Goal: Task Accomplishment & Management: Manage account settings

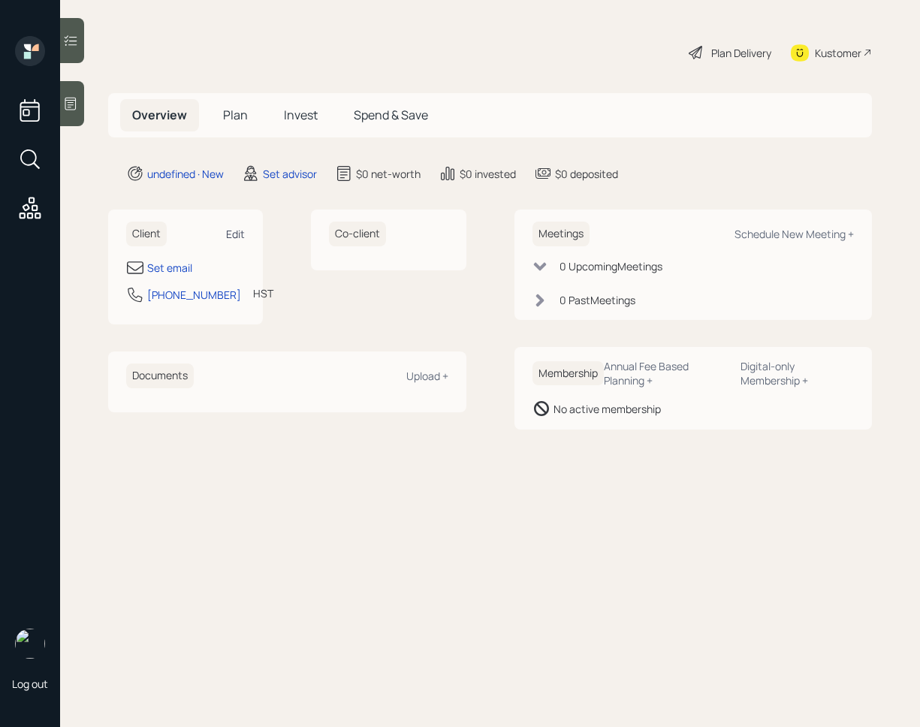
click at [240, 236] on div "Edit" at bounding box center [235, 234] width 19 height 14
select select "Pacific/[GEOGRAPHIC_DATA]"
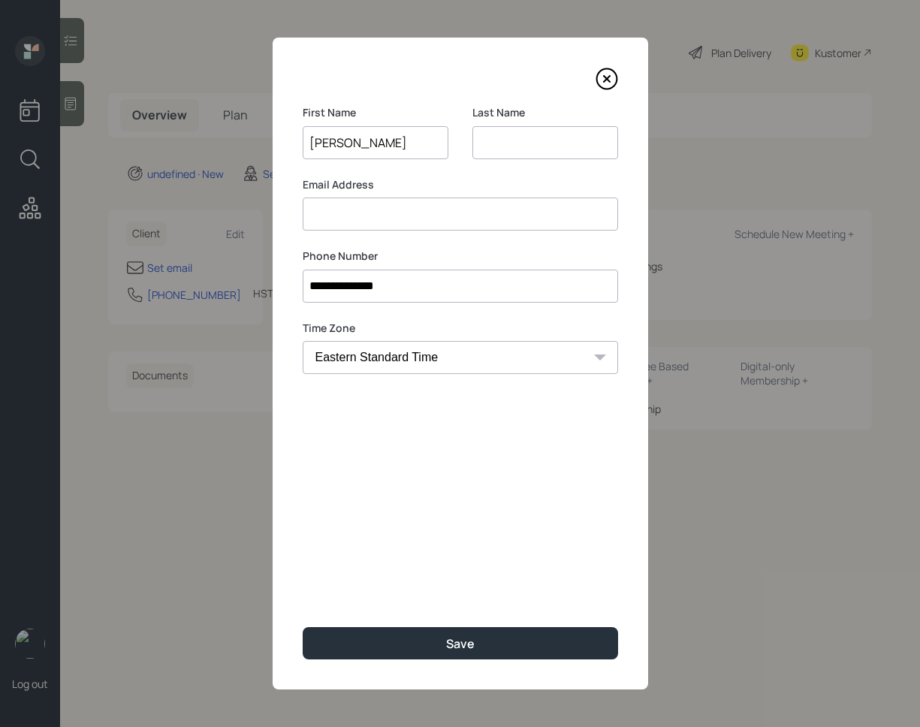
type input "[PERSON_NAME]"
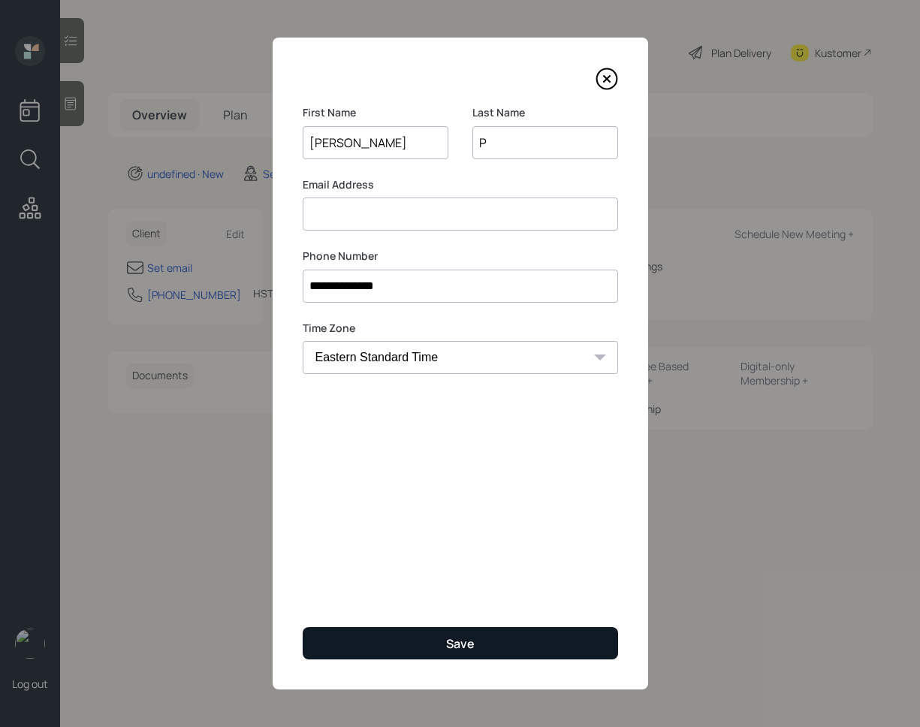
type input "P"
click at [470, 653] on button "Save" at bounding box center [460, 643] width 315 height 32
